Goal: Task Accomplishment & Management: Manage account settings

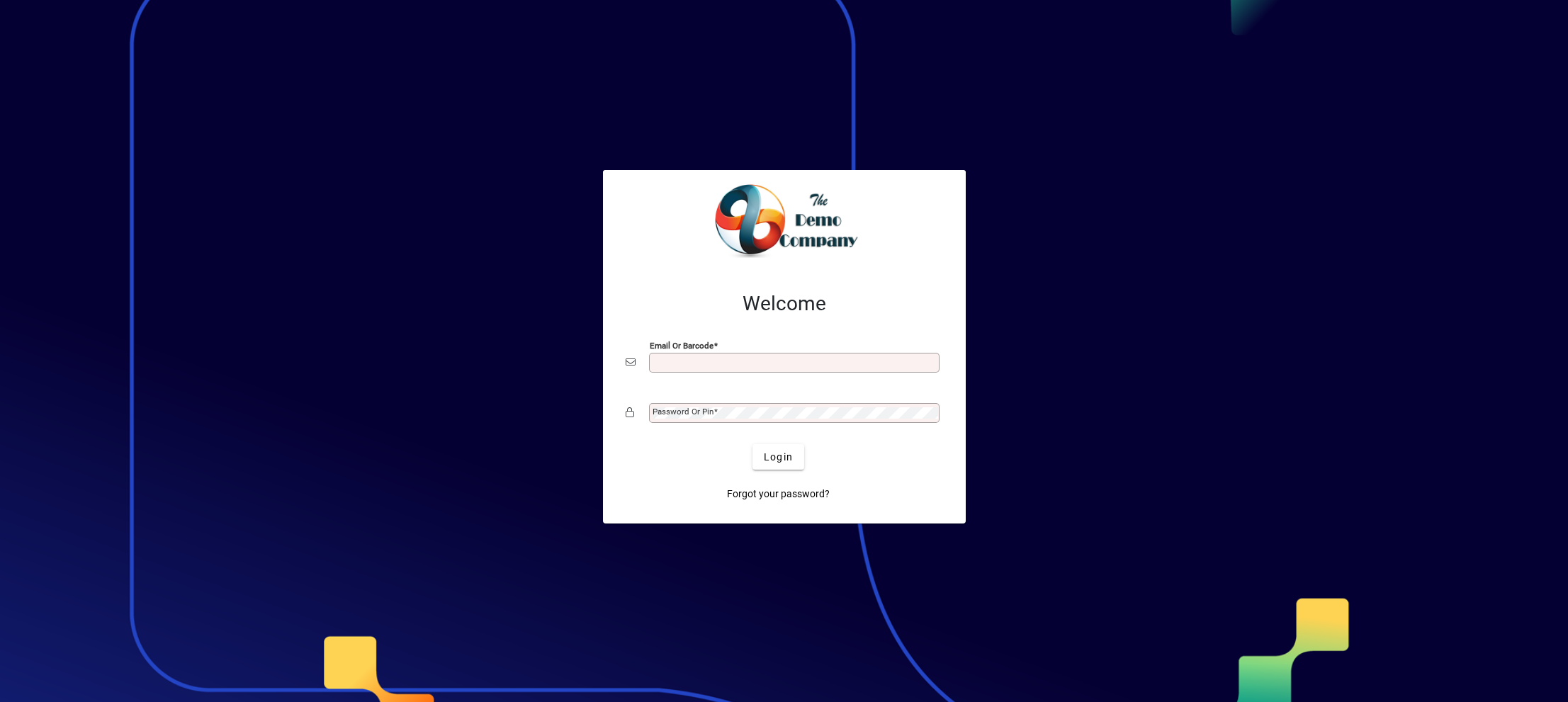
click at [749, 363] on input "Email or Barcode" at bounding box center [795, 363] width 286 height 11
click at [704, 364] on input "Email or Barcode" at bounding box center [795, 363] width 286 height 11
type input "**********"
click at [780, 465] on span "submit" at bounding box center [778, 457] width 52 height 34
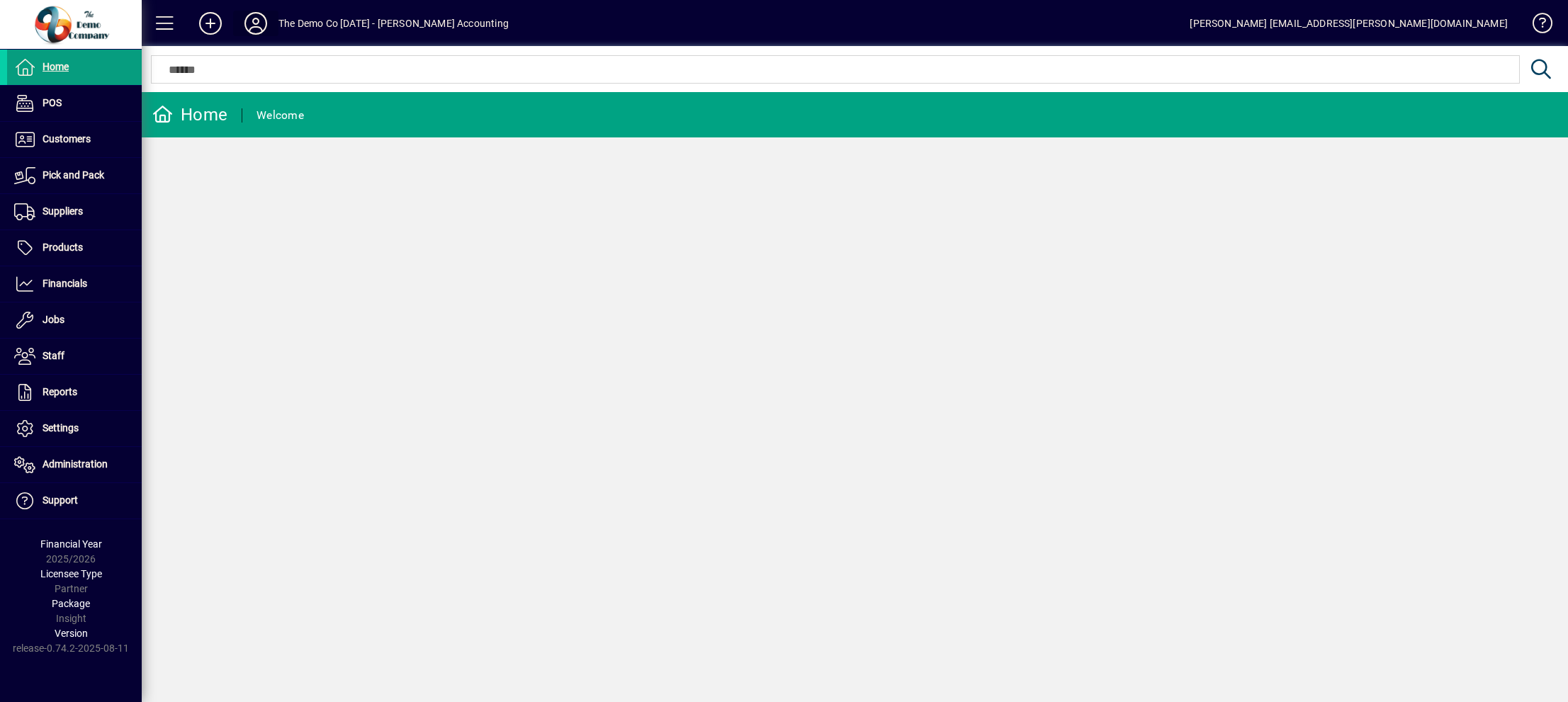
click at [251, 14] on icon at bounding box center [256, 24] width 29 height 23
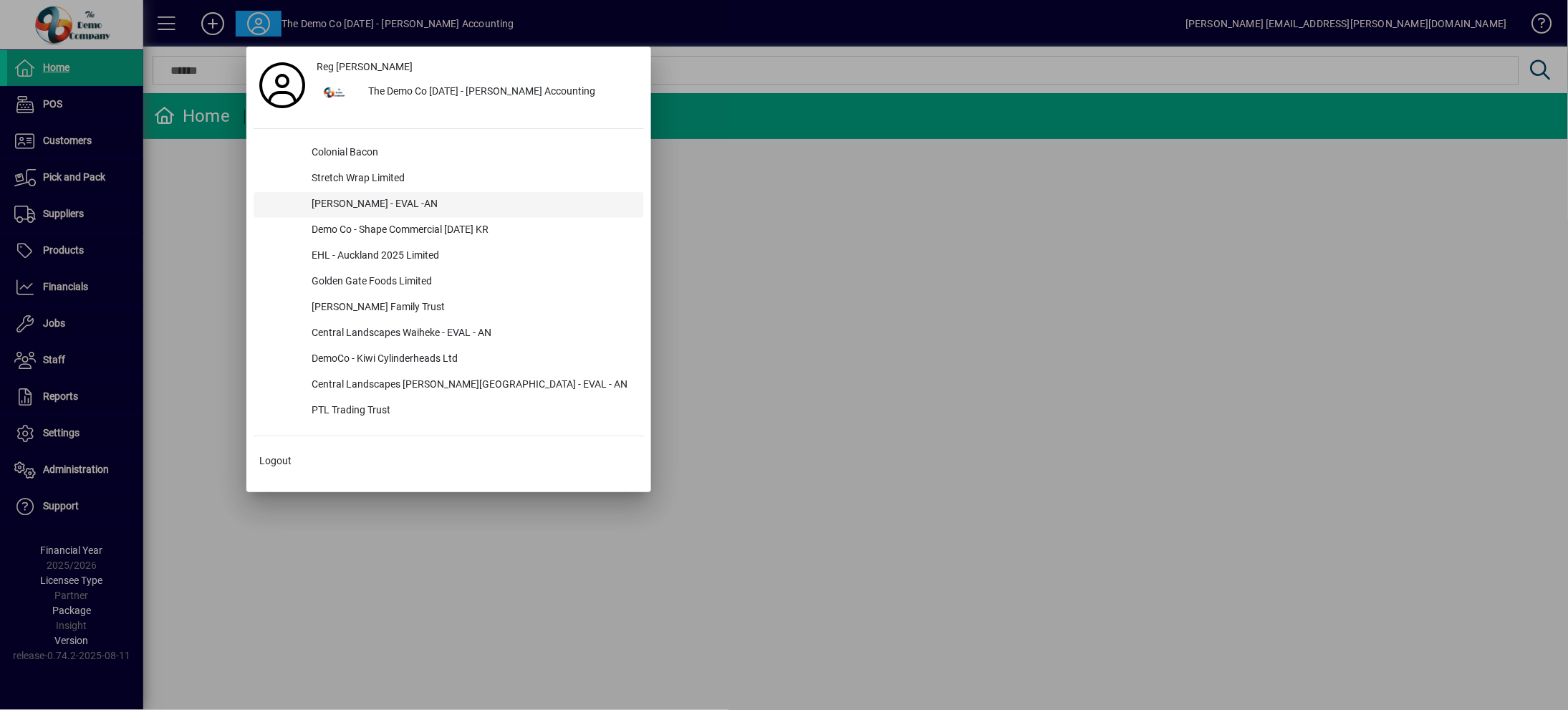
click at [371, 205] on div "[PERSON_NAME] - EVAL -AN" at bounding box center [472, 204] width 344 height 26
